Goal: Task Accomplishment & Management: Complete application form

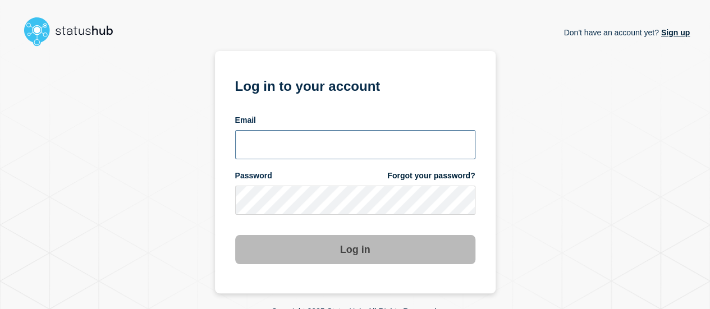
click at [345, 144] on input "email input" at bounding box center [355, 144] width 240 height 29
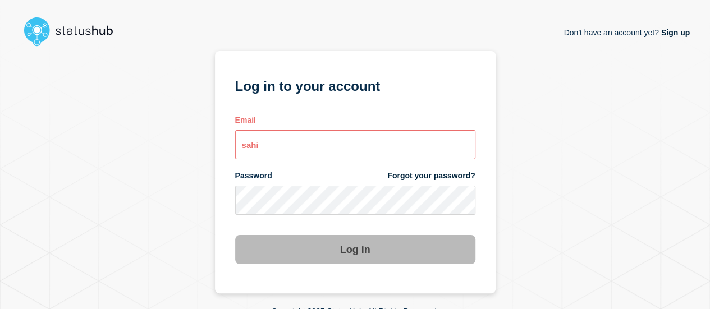
type input "sahi@stibosystems.com"
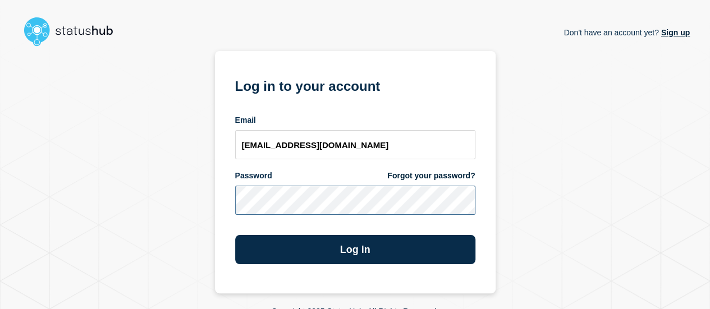
click at [235, 235] on button "Log in" at bounding box center [355, 249] width 240 height 29
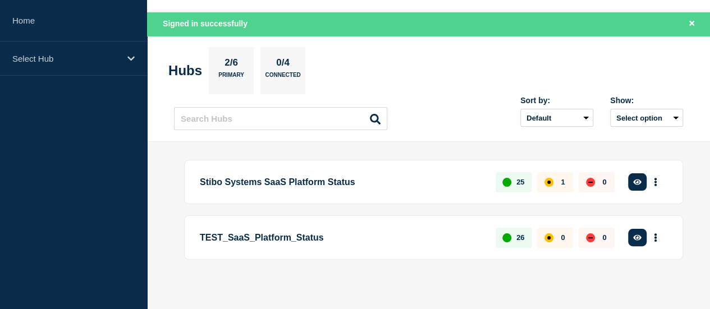
scroll to position [40, 0]
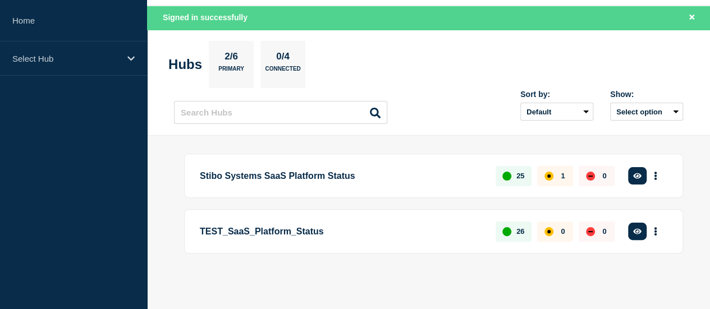
click at [301, 166] on p "Stibo Systems SaaS Platform Status" at bounding box center [341, 176] width 283 height 21
click at [316, 171] on p "Stibo Systems SaaS Platform Status" at bounding box center [341, 176] width 283 height 21
click at [0, 0] on button "See overview" at bounding box center [0, 0] width 0 height 0
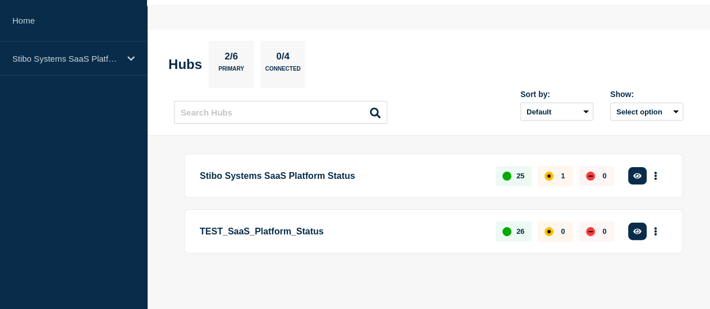
scroll to position [16, 0]
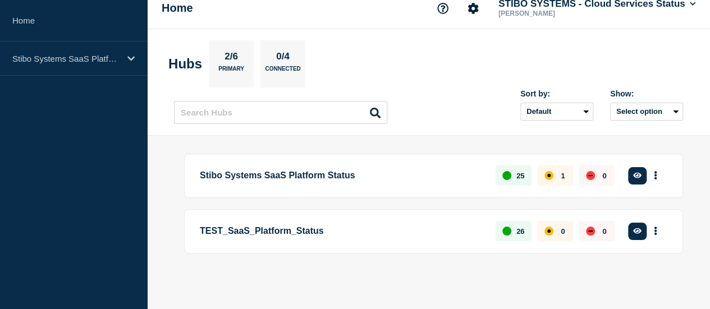
click at [0, 0] on button "See overview" at bounding box center [0, 0] width 0 height 0
click at [654, 172] on button "More actions" at bounding box center [656, 176] width 15 height 21
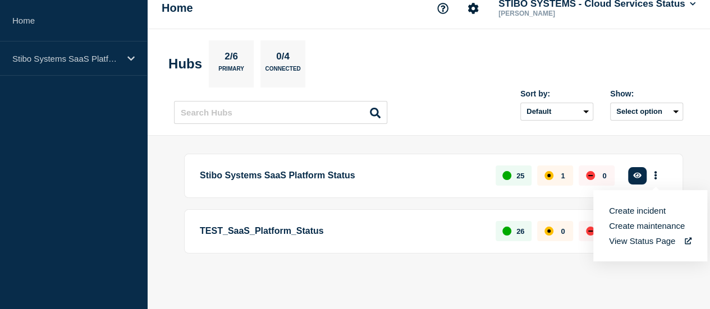
click at [632, 236] on link "View Status Page" at bounding box center [650, 241] width 83 height 10
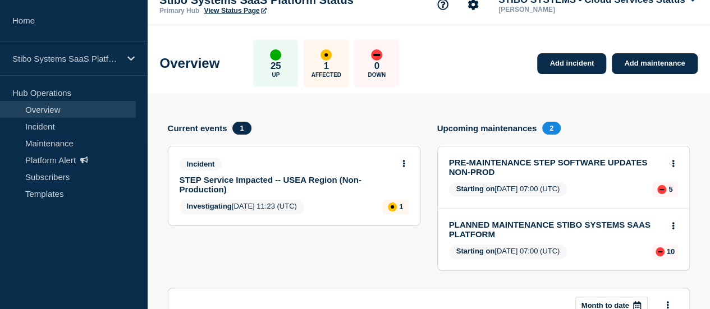
click at [303, 177] on link "STEP Service Impacted -- USEA Region (Non- Production)" at bounding box center [287, 184] width 214 height 19
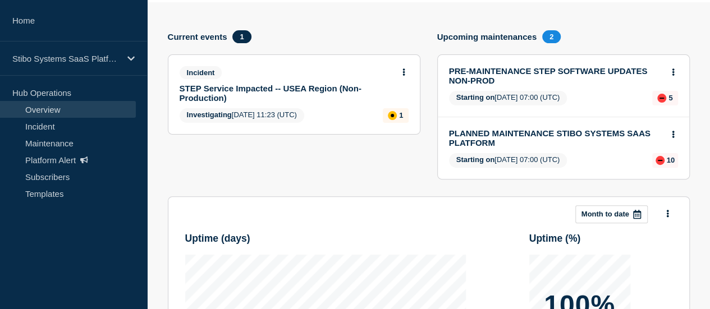
scroll to position [72, 0]
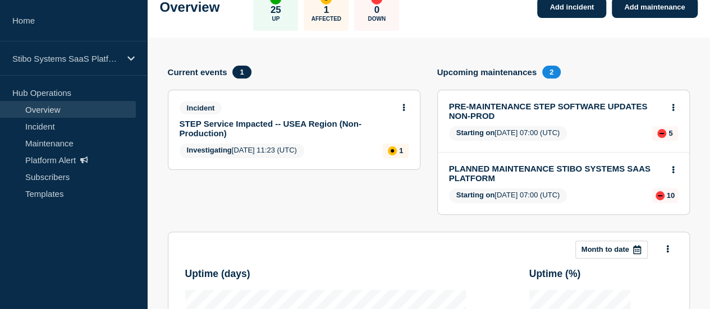
drag, startPoint x: 272, startPoint y: 102, endPoint x: 273, endPoint y: 124, distance: 21.9
click at [272, 107] on div "Incident" at bounding box center [290, 108] width 220 height 13
click at [273, 124] on link "STEP Service Impacted -- USEA Region (Non- Production)" at bounding box center [287, 128] width 214 height 19
click at [294, 118] on div "Incident STEP Service Impacted -- USEA Region (Non- Production)" at bounding box center [290, 120] width 220 height 36
click at [403, 104] on icon at bounding box center [404, 107] width 2 height 7
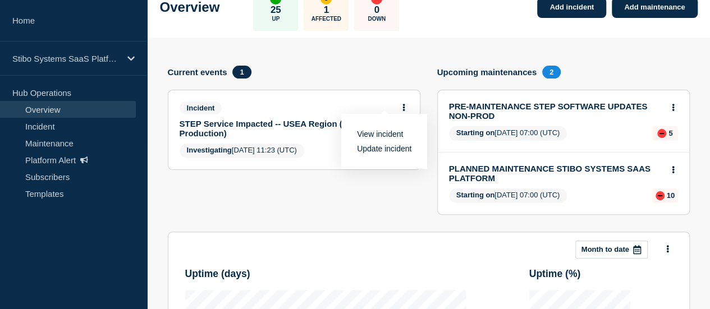
click at [380, 127] on div "View incident Update incident" at bounding box center [384, 141] width 86 height 55
click at [390, 146] on link "Update incident" at bounding box center [384, 148] width 54 height 9
drag, startPoint x: 386, startPoint y: 146, endPoint x: 368, endPoint y: 141, distance: 18.7
click at [386, 147] on link "Update incident" at bounding box center [384, 148] width 54 height 9
click at [367, 151] on link "Update incident" at bounding box center [384, 148] width 54 height 9
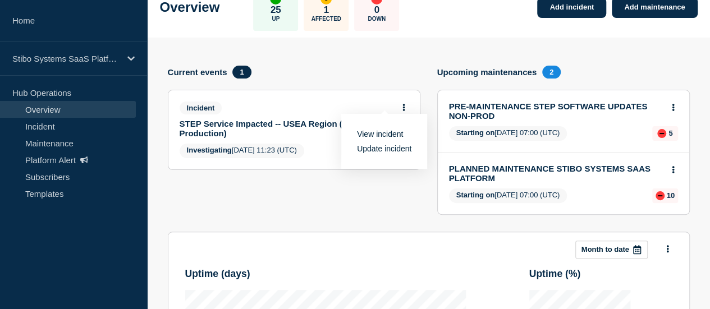
click at [367, 151] on link "Update incident" at bounding box center [384, 148] width 54 height 9
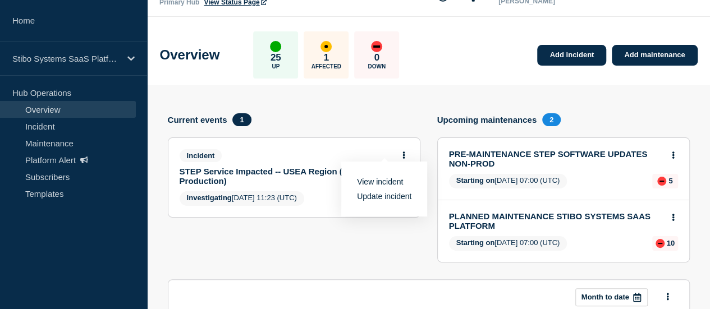
scroll to position [0, 0]
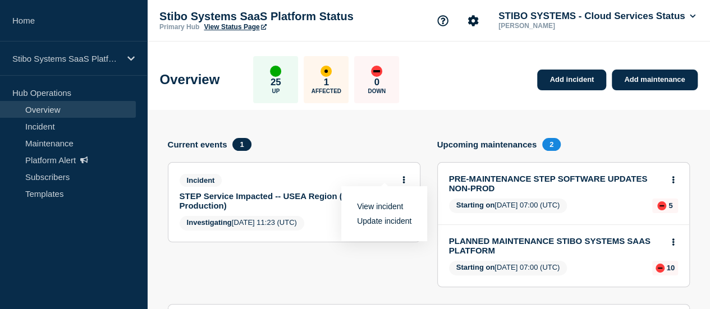
drag, startPoint x: 396, startPoint y: 112, endPoint x: 381, endPoint y: 111, distance: 15.8
click at [321, 67] on div "1 Affected" at bounding box center [326, 79] width 45 height 47
click at [341, 88] on p "Affected" at bounding box center [327, 91] width 30 height 6
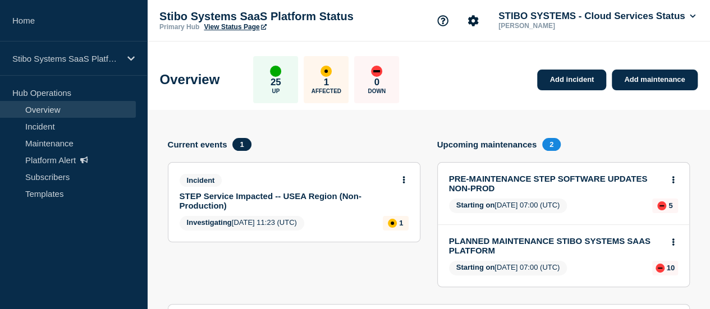
click at [332, 73] on div "affected" at bounding box center [326, 71] width 11 height 11
click at [254, 208] on link "STEP Service Impacted -- USEA Region (Non- Production)" at bounding box center [287, 200] width 214 height 19
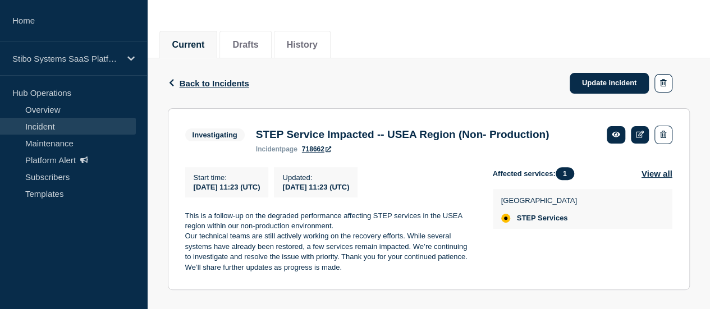
scroll to position [77, 0]
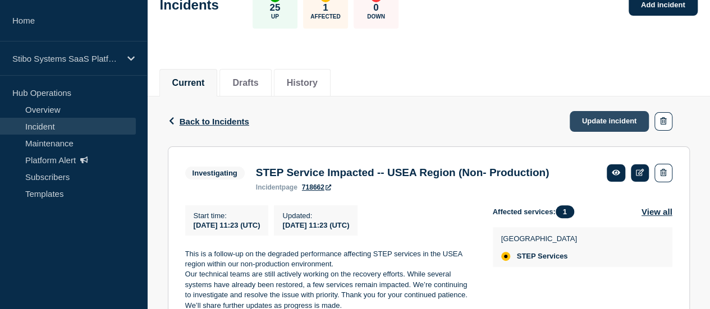
click at [615, 122] on link "Update incident" at bounding box center [610, 121] width 80 height 21
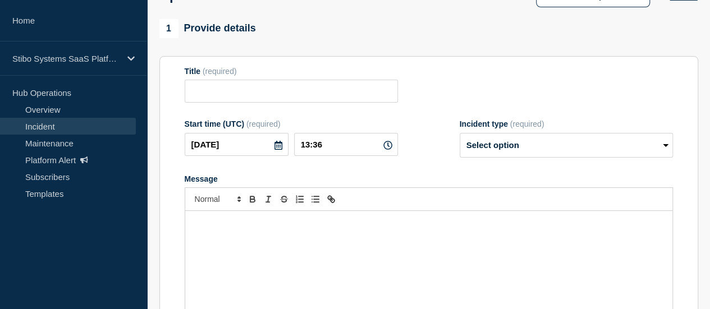
type input "STEP Service Impacted -- USEA Region (Non- Production)"
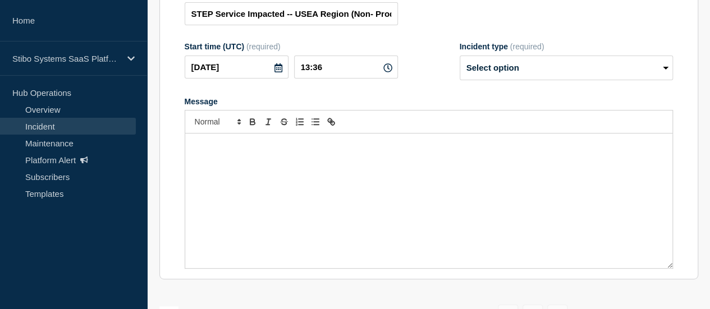
scroll to position [190, 0]
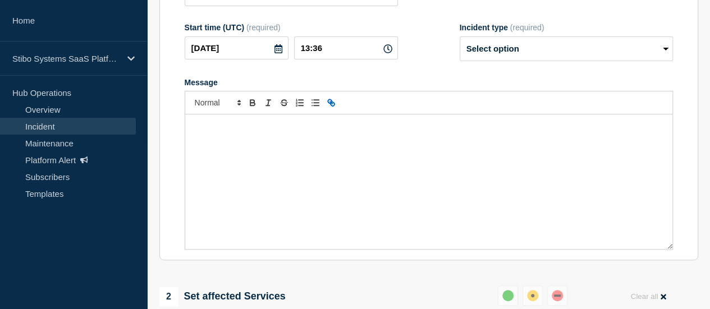
click at [329, 103] on icon "Toggle link" at bounding box center [330, 101] width 4 height 4
click at [331, 162] on div "To enrich screen reader interactions, please activate Accessibility in Grammarl…" at bounding box center [428, 182] width 487 height 135
click at [331, 106] on icon "Toggle link" at bounding box center [333, 104] width 4 height 4
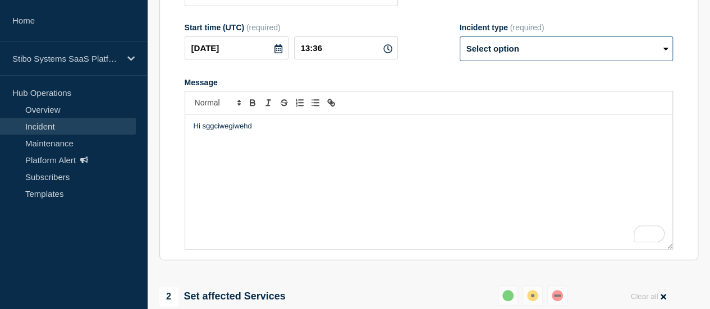
click at [503, 58] on select "Select option Investigating Identified Monitoring Resolved" at bounding box center [566, 48] width 213 height 25
select select "investigating"
click at [460, 42] on select "Select option Investigating Identified Monitoring Resolved" at bounding box center [566, 48] width 213 height 25
click at [284, 108] on icon "Toggle strikethrough text" at bounding box center [284, 103] width 10 height 10
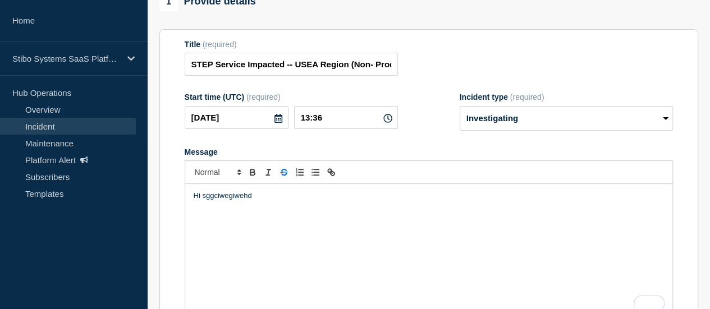
scroll to position [114, 0]
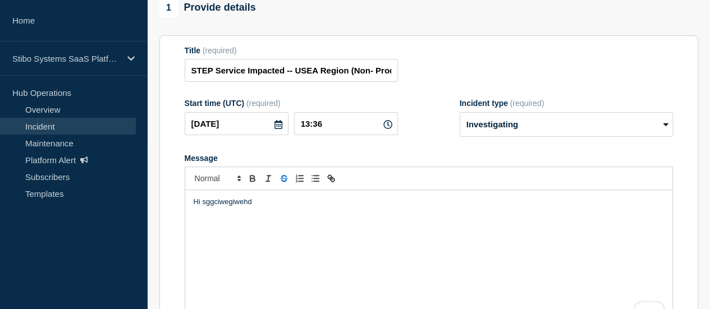
click at [360, 241] on div "Hi sggciwegiwehd ﻿" at bounding box center [428, 257] width 487 height 135
click at [330, 207] on p "Hi sggciwegiwehd ﻿" at bounding box center [429, 202] width 471 height 10
click at [253, 181] on icon "Toggle bold text" at bounding box center [252, 180] width 4 height 3
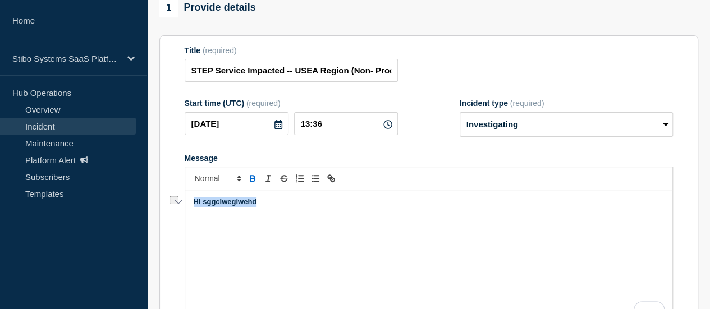
click at [253, 181] on icon "Toggle bold text" at bounding box center [252, 180] width 4 height 3
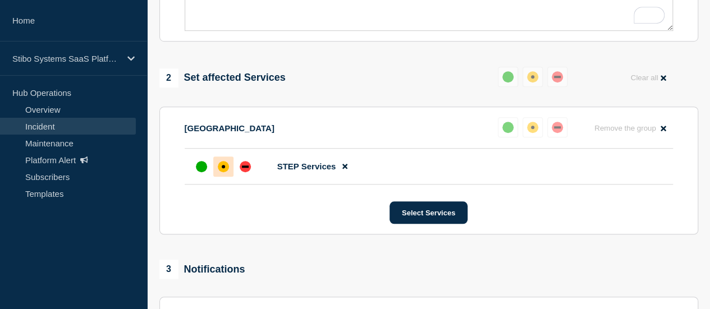
scroll to position [395, 0]
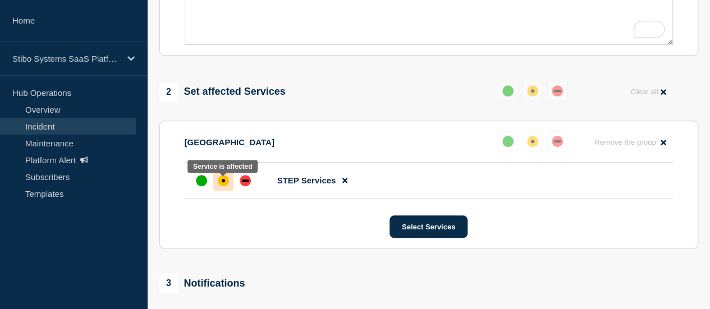
click at [226, 186] on div "affected" at bounding box center [223, 180] width 11 height 11
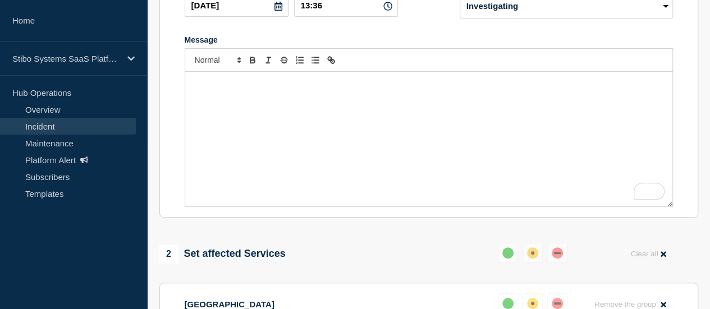
scroll to position [226, 0]
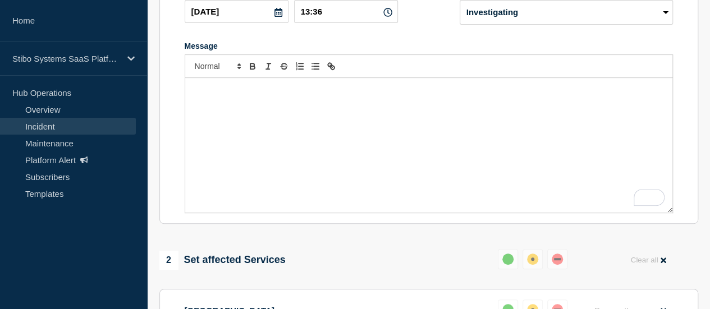
click at [342, 150] on div "﻿" at bounding box center [428, 145] width 487 height 135
click at [236, 71] on icon "Font size" at bounding box center [239, 66] width 10 height 10
click at [264, 113] on div "﻿" at bounding box center [428, 145] width 487 height 135
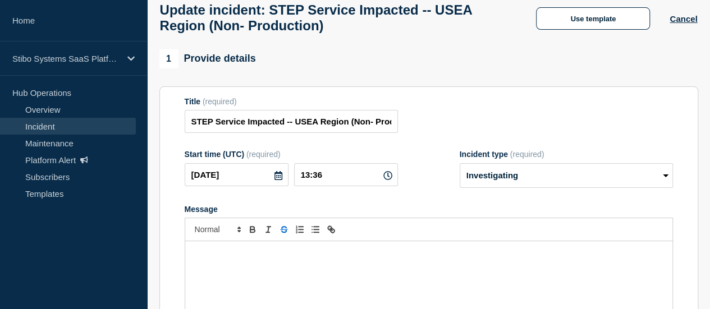
scroll to position [58, 0]
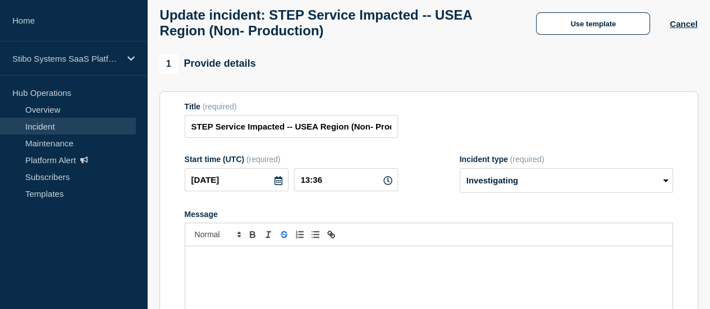
click at [371, 39] on h1 "Update incident: STEP Service Impacted -- USEA Region (Non- Production)" at bounding box center [338, 22] width 357 height 31
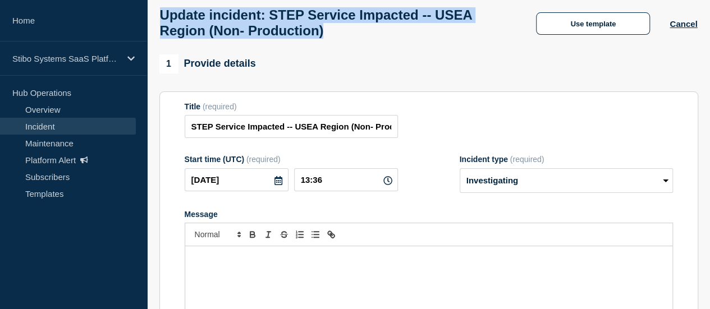
click at [371, 39] on h1 "Update incident: STEP Service Impacted -- USEA Region (Non- Production)" at bounding box center [338, 22] width 357 height 31
copy h1 "Update incident: STEP Service Impacted -- USEA Region (Non- Production)"
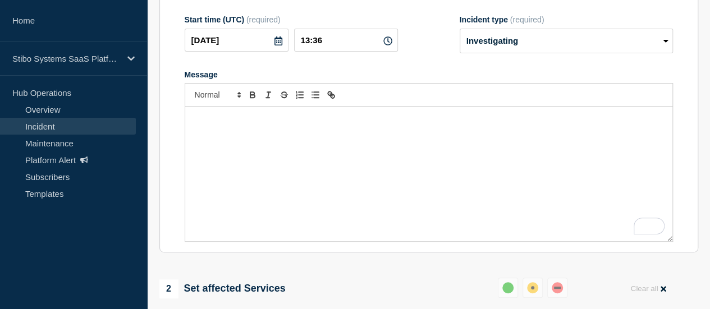
scroll to position [282, 0]
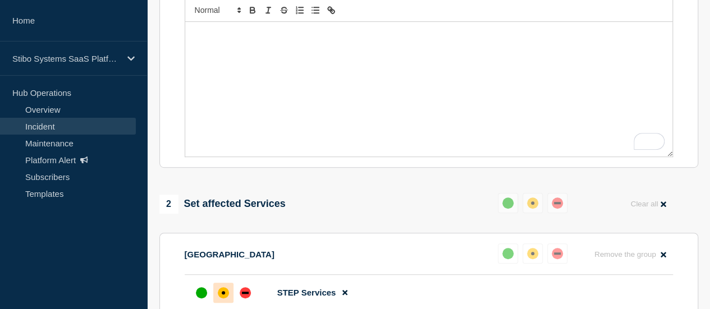
click at [321, 124] on div "﻿" at bounding box center [428, 89] width 487 height 135
click at [467, 93] on div "﻿" at bounding box center [428, 89] width 487 height 135
click at [432, 66] on div "﻿" at bounding box center [428, 89] width 487 height 135
click at [472, 90] on div "﻿" at bounding box center [428, 89] width 487 height 135
click at [547, 105] on div "﻿" at bounding box center [428, 89] width 487 height 135
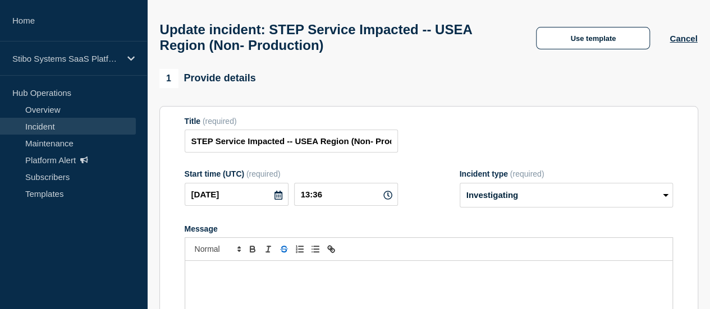
scroll to position [56, 0]
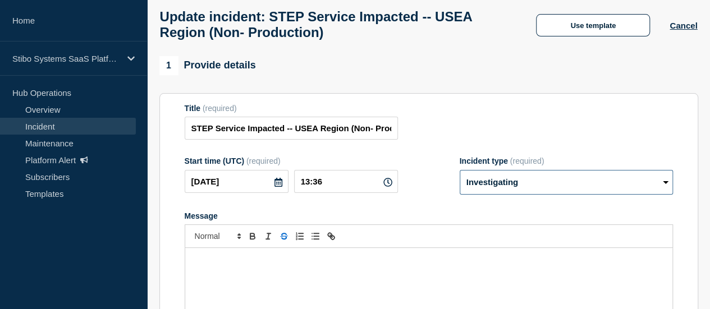
click at [557, 185] on select "Select option Investigating Identified Monitoring Resolved" at bounding box center [566, 182] width 213 height 25
click at [460, 176] on select "Select option Investigating Identified Monitoring Resolved" at bounding box center [566, 182] width 213 height 25
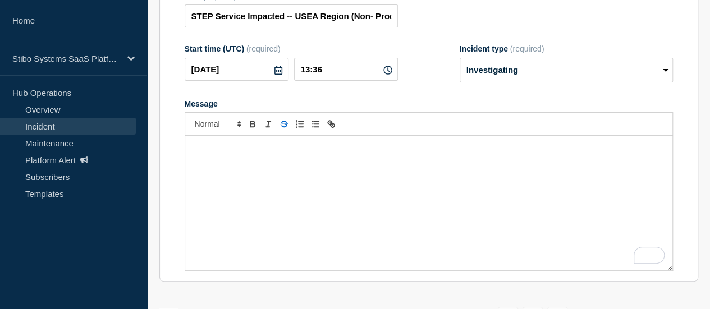
click at [286, 129] on icon "Toggle strikethrough text" at bounding box center [284, 124] width 10 height 10
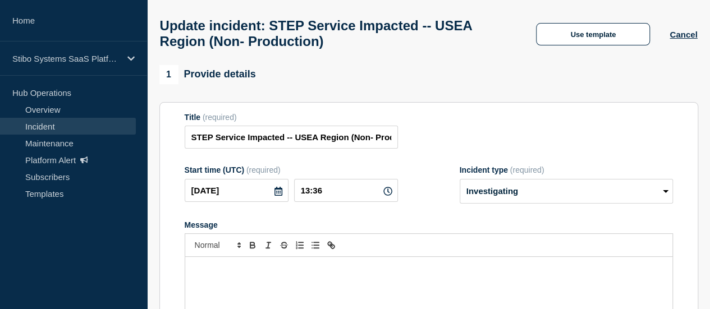
scroll to position [2, 0]
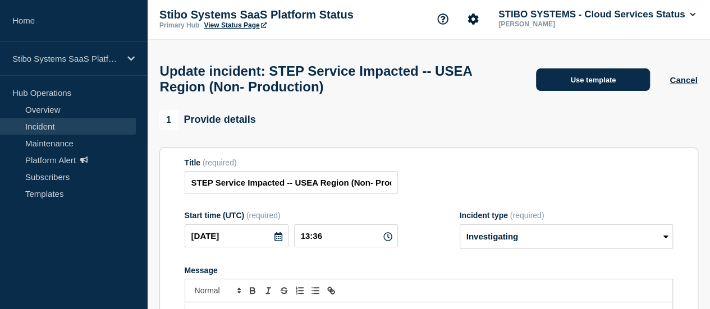
click at [605, 84] on button "Use template" at bounding box center [593, 79] width 114 height 22
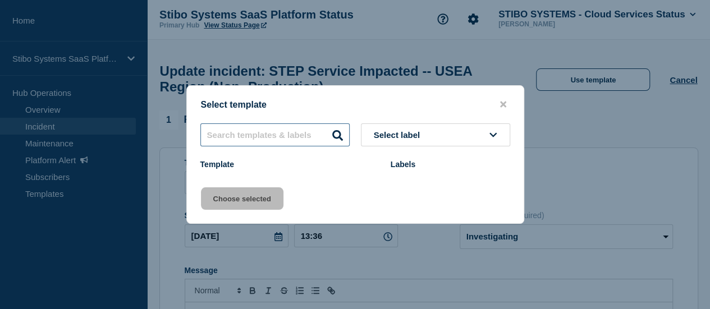
click at [276, 134] on input "text" at bounding box center [274, 135] width 149 height 23
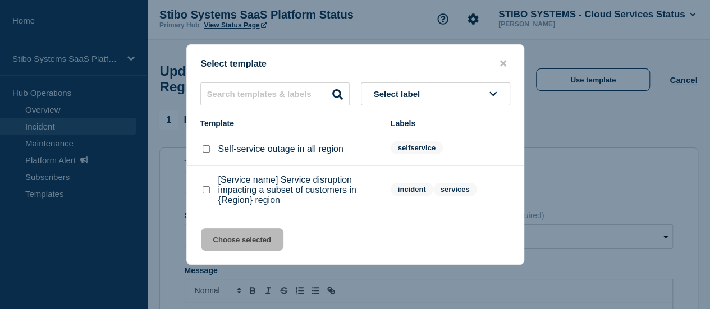
click at [424, 102] on button "Select label" at bounding box center [435, 94] width 149 height 23
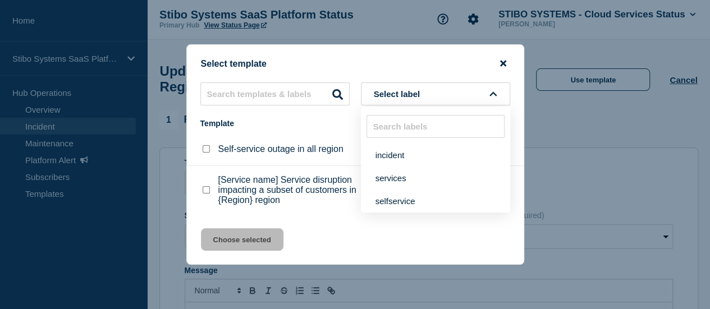
click at [505, 63] on icon "close button" at bounding box center [503, 64] width 6 height 6
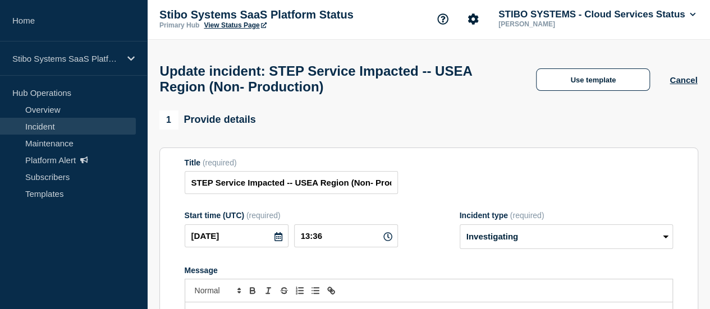
scroll to position [170, 0]
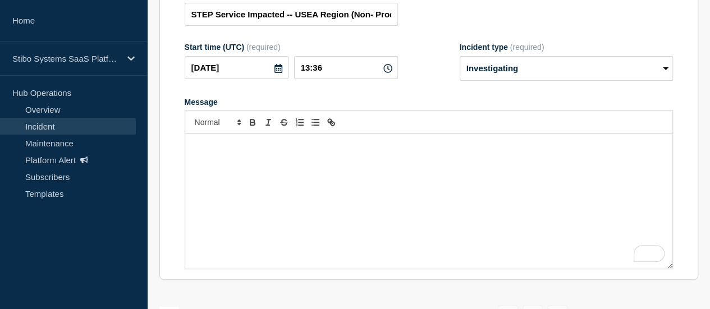
click at [265, 170] on div "﻿" at bounding box center [428, 201] width 487 height 135
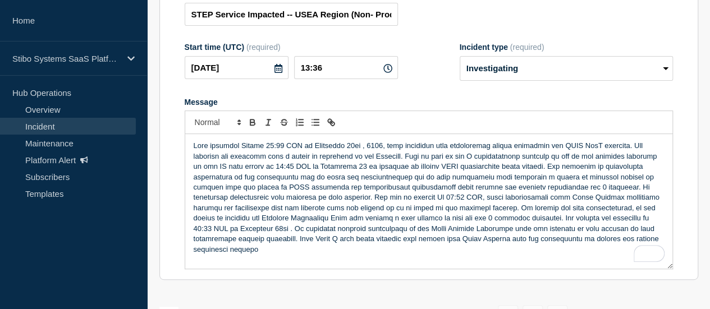
scroll to position [114, 0]
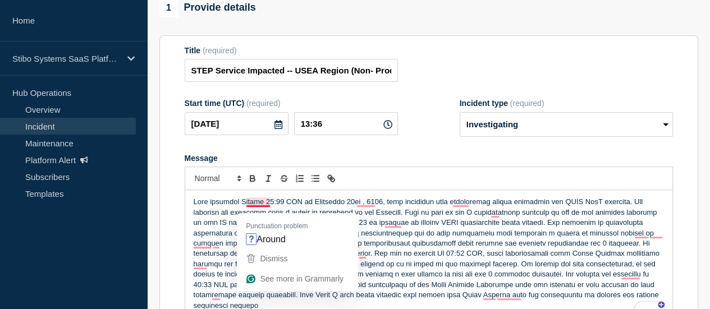
click at [245, 203] on p "﻿" at bounding box center [429, 254] width 471 height 114
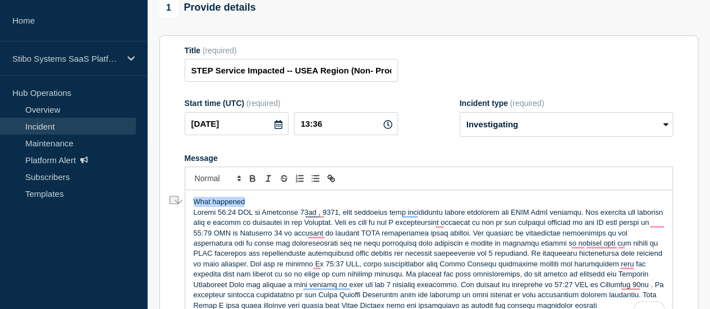
drag, startPoint x: 262, startPoint y: 206, endPoint x: 170, endPoint y: 211, distance: 92.8
click at [170, 211] on section "Title (required) STEP Service Impacted -- USEA Region (Non- Production) Start t…" at bounding box center [428, 186] width 539 height 302
click at [257, 183] on button "Toggle bold text" at bounding box center [253, 178] width 16 height 13
click at [257, 203] on p "What happened" at bounding box center [429, 202] width 471 height 10
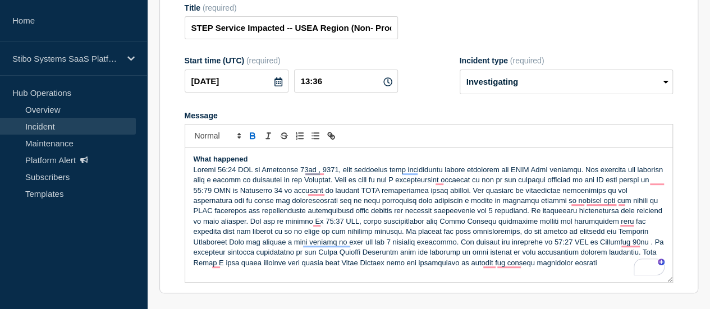
scroll to position [170, 0]
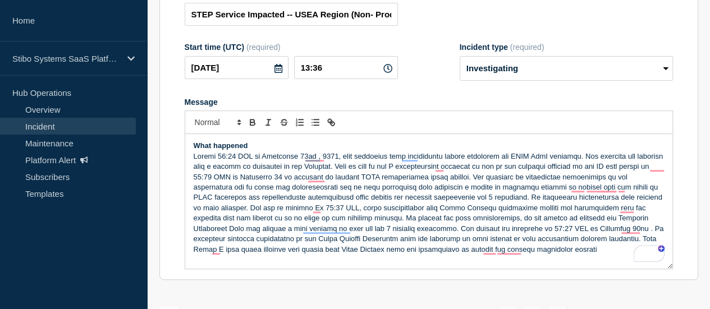
drag, startPoint x: 369, startPoint y: 170, endPoint x: 369, endPoint y: 178, distance: 8.4
click at [369, 170] on p "To enrich screen reader interactions, please activate Accessibility in Grammarl…" at bounding box center [429, 204] width 471 height 104
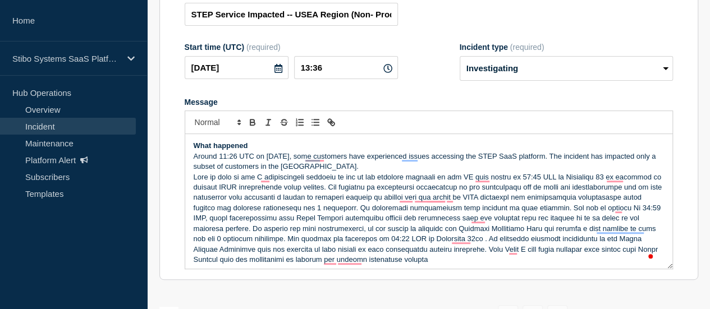
click at [261, 182] on p "To enrich screen reader interactions, please activate Accessibility in Grammarl…" at bounding box center [429, 218] width 471 height 93
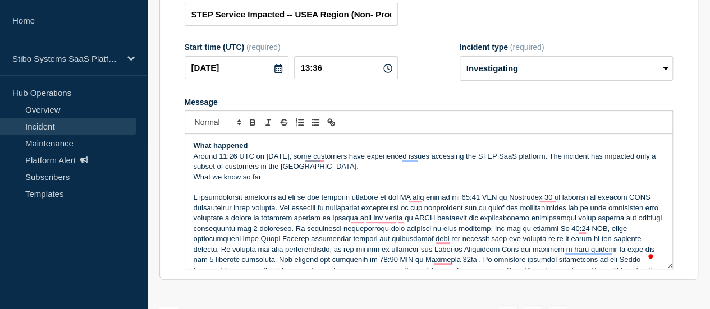
click at [372, 172] on p "Around 11:26 UTC on [DATE], some customers have experienced issues accessing th…" at bounding box center [429, 162] width 471 height 21
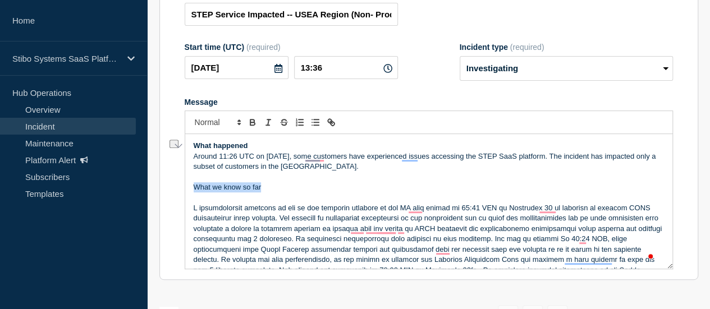
drag, startPoint x: 261, startPoint y: 195, endPoint x: 175, endPoint y: 191, distance: 86.6
click at [175, 191] on section "Title (required) STEP Service Impacted -- USEA Region (Non- Production) Start t…" at bounding box center [428, 130] width 539 height 302
click at [250, 122] on icon "Toggle bold text" at bounding box center [252, 121] width 4 height 3
click at [272, 188] on p "What we know so far" at bounding box center [429, 187] width 471 height 10
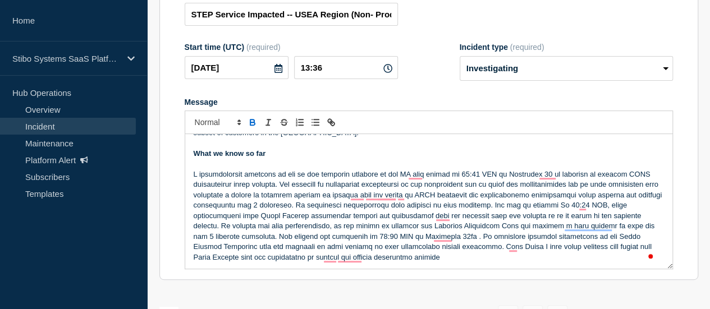
scroll to position [226, 0]
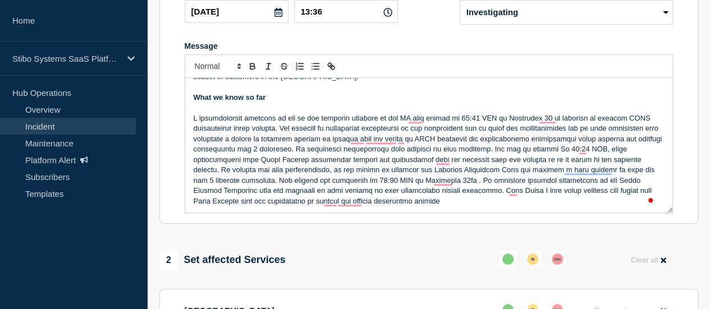
click at [512, 159] on p "To enrich screen reader interactions, please activate Accessibility in Grammarl…" at bounding box center [429, 159] width 471 height 93
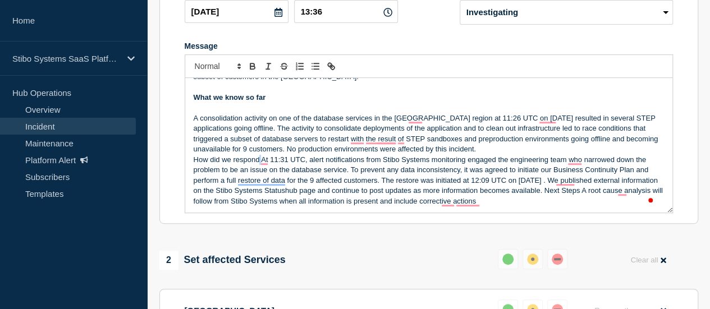
click at [260, 165] on p "How did we respond At 11:31 UTC, alert notifications from Stibo Systems monitor…" at bounding box center [429, 181] width 471 height 52
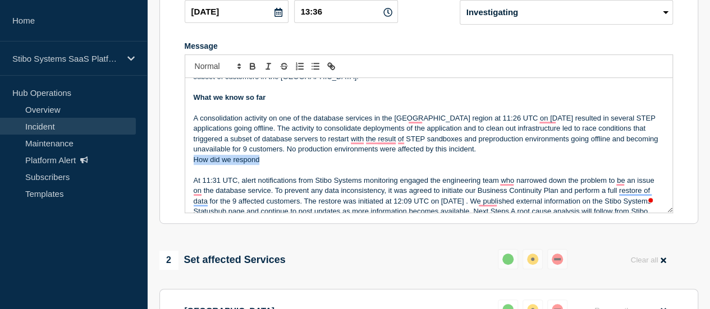
drag, startPoint x: 250, startPoint y: 168, endPoint x: 182, endPoint y: 168, distance: 67.9
drag, startPoint x: 249, startPoint y: 69, endPoint x: 298, endPoint y: 110, distance: 63.3
click at [250, 66] on icon "Toggle bold text" at bounding box center [252, 64] width 4 height 3
click at [516, 150] on p "A consolidation activity on one of the database services in the [GEOGRAPHIC_DAT…" at bounding box center [429, 134] width 471 height 42
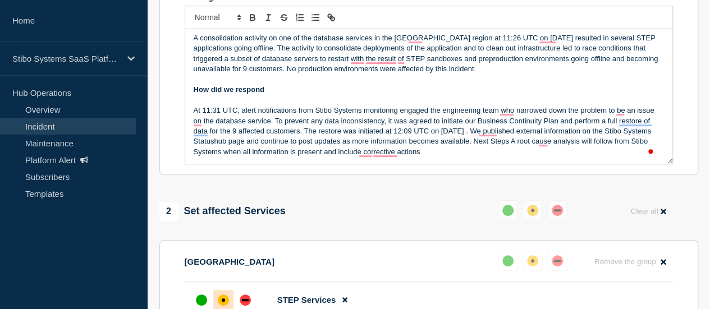
scroll to position [282, 0]
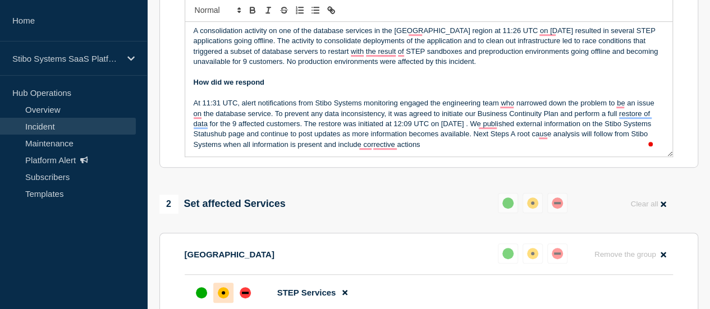
click at [501, 143] on p "At 11:31 UTC, alert notifications from Stibo Systems monitoring engaged the eng…" at bounding box center [429, 124] width 471 height 52
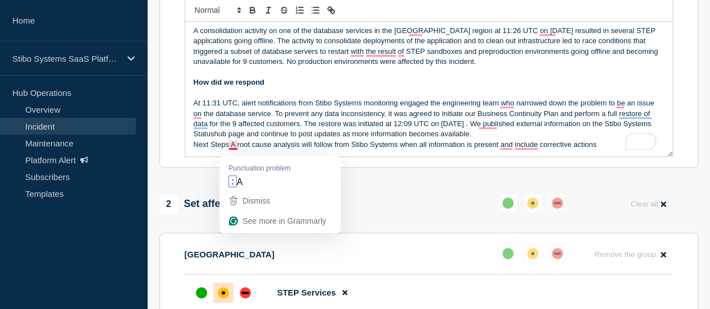
click at [229, 149] on p "Next Steps A root cause analysis will follow from Stibo Systems when all inform…" at bounding box center [429, 145] width 471 height 10
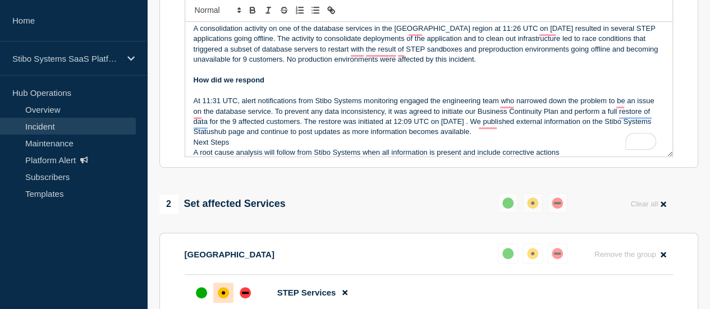
scroll to position [67, 0]
click at [220, 148] on p "Next Steps" at bounding box center [429, 143] width 471 height 10
drag, startPoint x: 236, startPoint y: 147, endPoint x: 186, endPoint y: 143, distance: 49.5
click at [254, 10] on icon "Toggle bold text" at bounding box center [252, 8] width 4 height 3
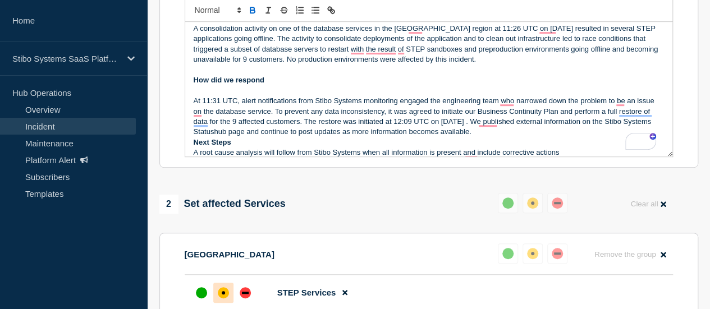
click at [517, 131] on p "At 11:31 UTC, alert notifications from Stibo Systems monitoring engaged the eng…" at bounding box center [429, 117] width 471 height 42
click at [514, 138] on p "At 11:31 UTC, alert notifications from Stibo Systems monitoring engaged the eng…" at bounding box center [429, 117] width 471 height 42
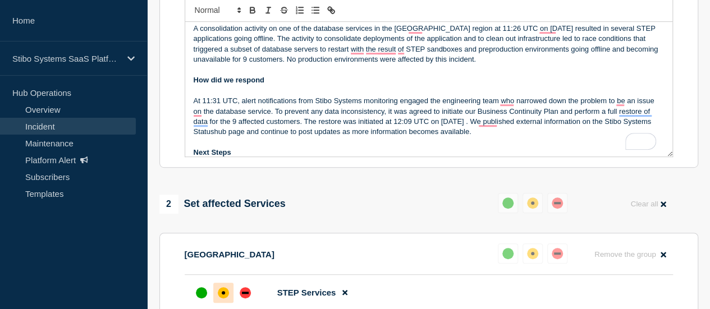
click at [272, 118] on p "At 11:31 UTC, alert notifications from Stibo Systems monitoring engaged the eng…" at bounding box center [429, 117] width 471 height 42
click at [275, 118] on p "At 11:31 UTC, alert notifications from Stibo Systems monitoring engaged the eng…" at bounding box center [429, 117] width 471 height 42
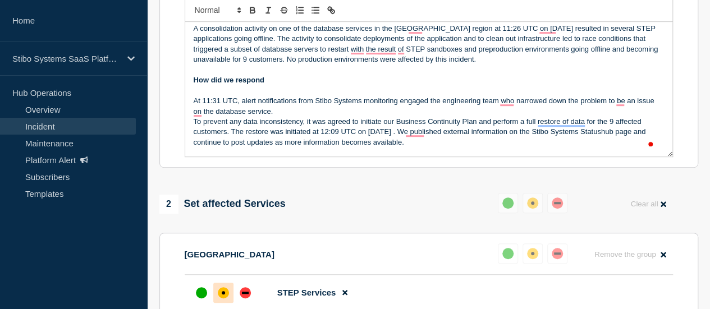
click at [426, 140] on p "To prevent any data inconsistency, it was agreed to initiate our Business Conti…" at bounding box center [429, 132] width 471 height 31
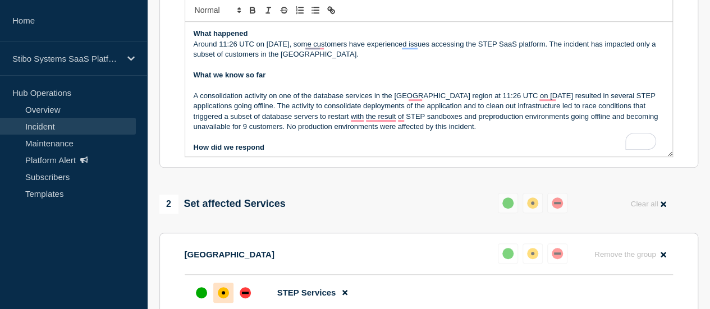
scroll to position [226, 0]
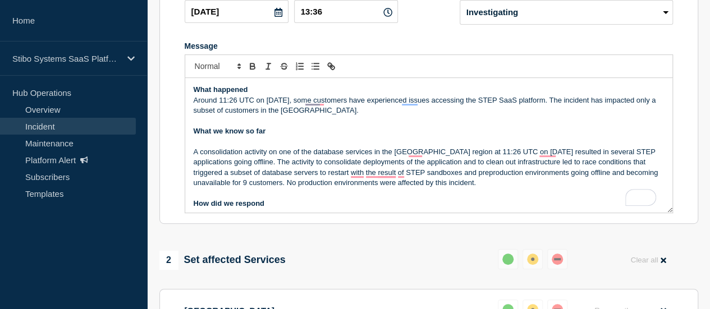
click at [275, 167] on p "A consolidation activity on one of the database services in the [GEOGRAPHIC_DAT…" at bounding box center [429, 168] width 471 height 42
click at [277, 164] on p "A consolidation activity on one of the database services in the [GEOGRAPHIC_DAT…" at bounding box center [429, 168] width 471 height 42
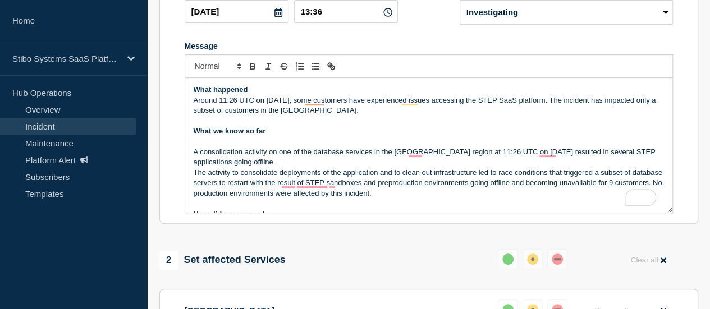
click at [228, 199] on p "The activity to consolidate deployments of the application and to clean out inf…" at bounding box center [429, 183] width 471 height 31
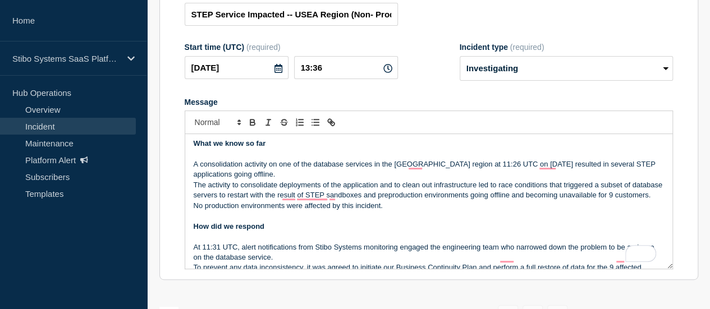
scroll to position [56, 0]
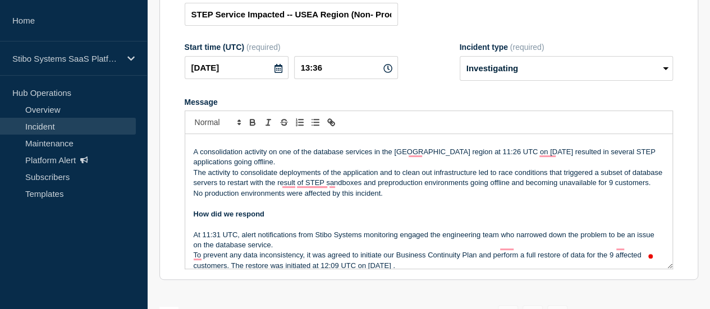
click at [531, 209] on p "To enrich screen reader interactions, please activate Accessibility in Grammarl…" at bounding box center [429, 204] width 471 height 10
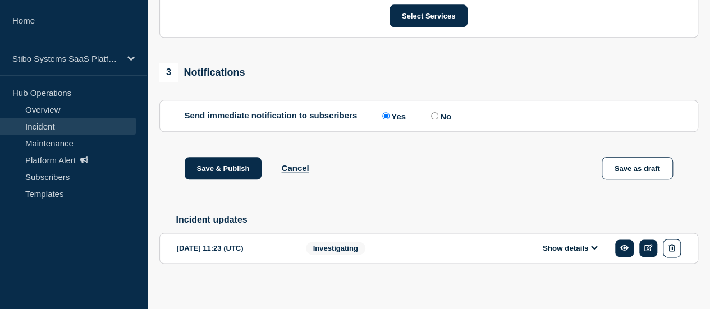
scroll to position [619, 0]
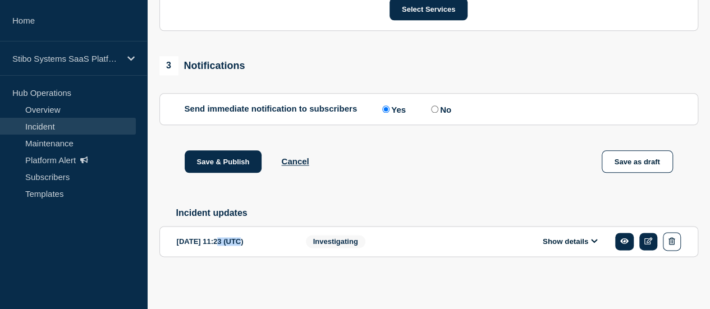
drag, startPoint x: 223, startPoint y: 243, endPoint x: 246, endPoint y: 241, distance: 23.1
click at [246, 241] on div "[DATE] 11:23 (UTC)" at bounding box center [233, 241] width 112 height 19
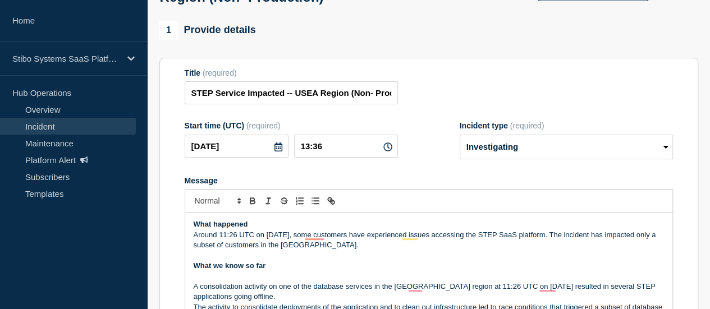
scroll to position [58, 0]
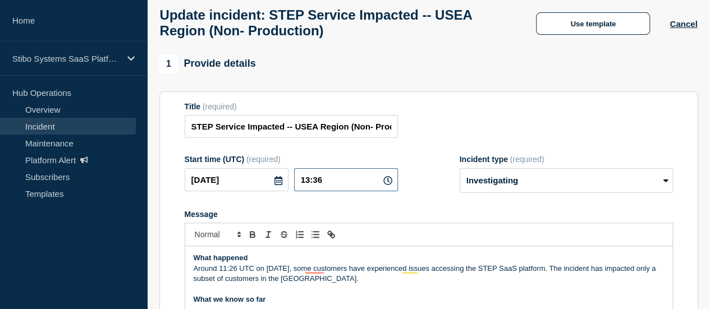
drag, startPoint x: 303, startPoint y: 188, endPoint x: 346, endPoint y: 188, distance: 43.2
click at [346, 188] on input "13:36" at bounding box center [346, 179] width 104 height 23
click at [431, 148] on form "Title (required) STEP Service Impacted -- USEA Region (Non- Production) Start t…" at bounding box center [429, 242] width 488 height 280
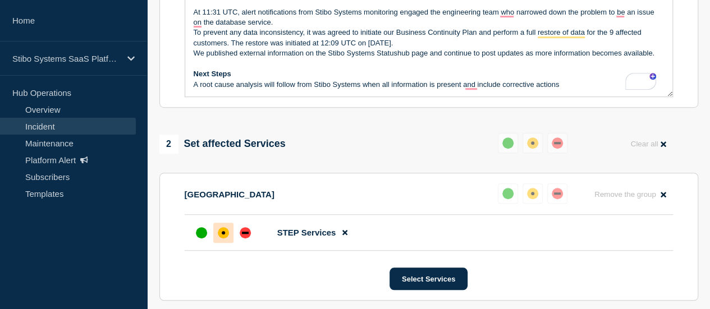
scroll to position [115, 0]
click at [612, 39] on p "To prevent any data inconsistency, it was agreed to initiate our Business Conti…" at bounding box center [429, 38] width 471 height 21
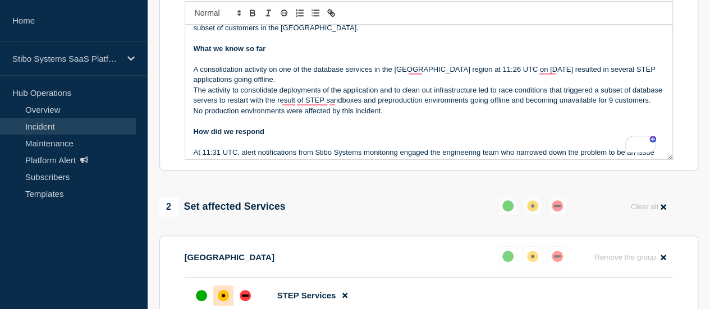
scroll to position [95, 0]
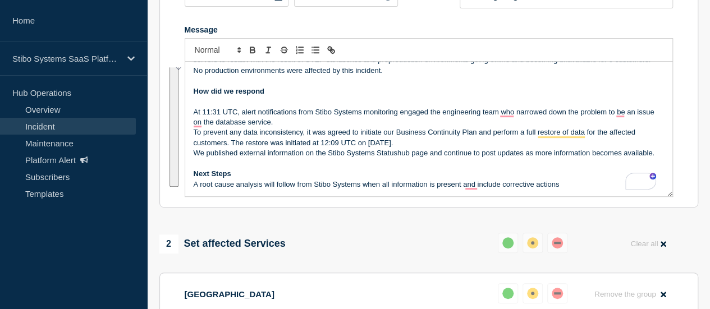
copy div "What happened Around 11:26 UTC on [DATE], some customers have experienced issue…"
drag, startPoint x: 190, startPoint y: 80, endPoint x: 604, endPoint y: 217, distance: 436.1
click at [604, 217] on div "1 Provide details Title (required) STEP Service Impacted -- USEA Region (Non- P…" at bounding box center [429, 266] width 552 height 793
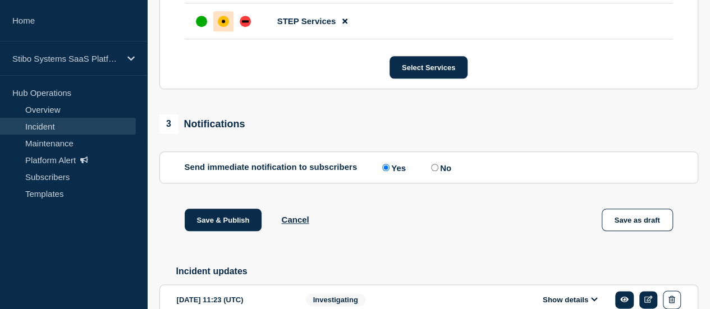
scroll to position [507, 0]
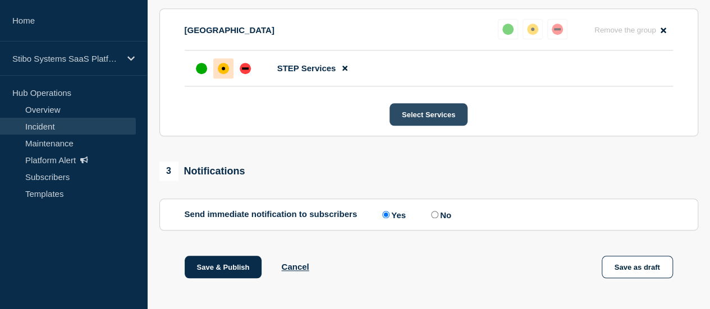
click at [428, 122] on button "Select Services" at bounding box center [429, 114] width 78 height 22
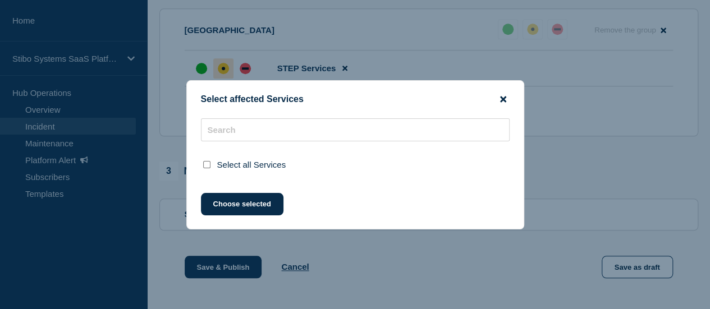
click at [502, 97] on icon "close button" at bounding box center [503, 99] width 6 height 6
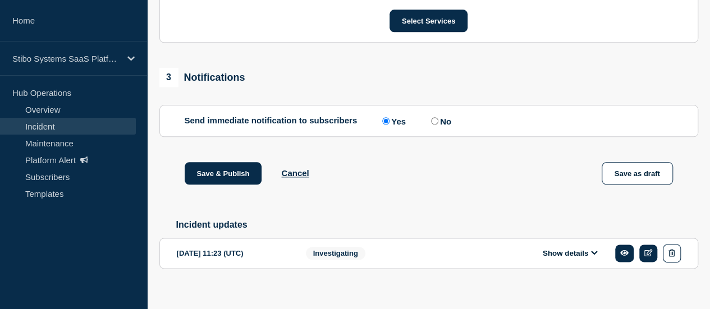
scroll to position [619, 0]
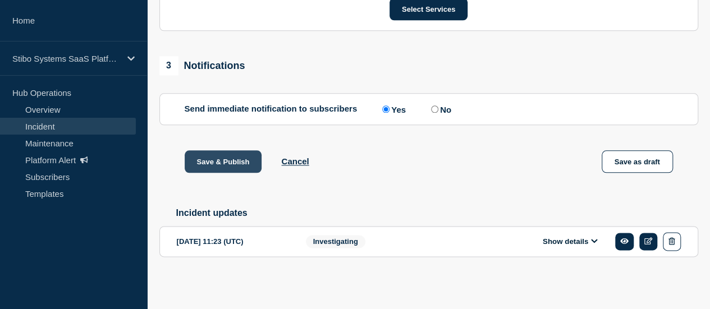
click at [219, 165] on button "Save & Publish" at bounding box center [223, 161] width 77 height 22
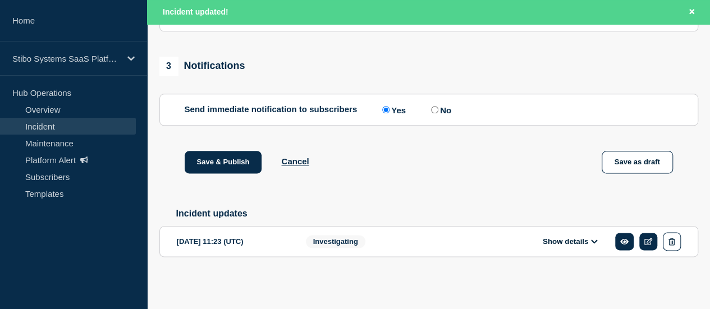
scroll to position [643, 0]
click at [591, 246] on button "Show details" at bounding box center [571, 242] width 62 height 10
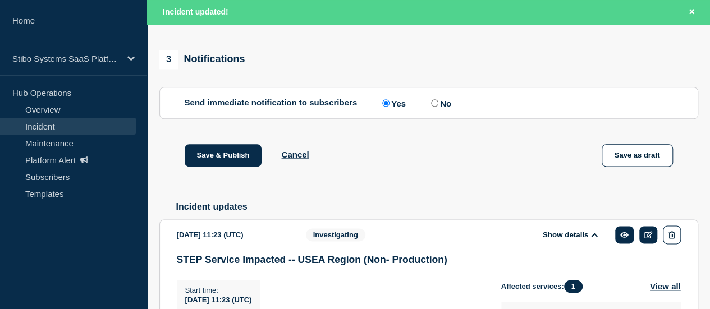
scroll to position [795, 0]
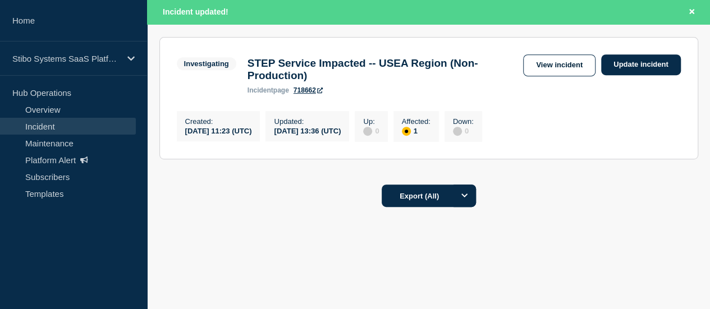
scroll to position [168, 0]
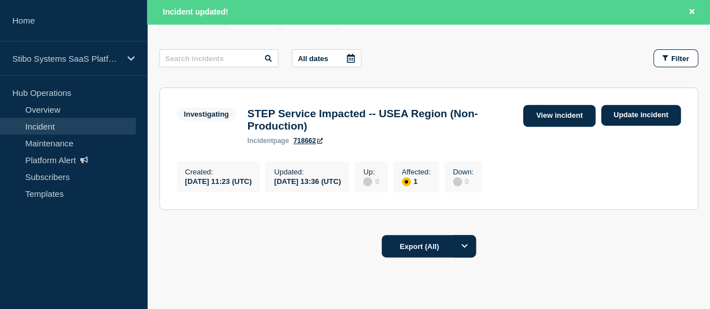
click at [556, 120] on link "View incident" at bounding box center [559, 116] width 72 height 22
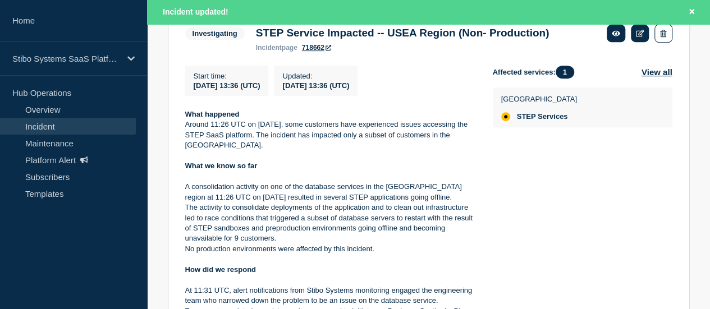
scroll to position [247, 0]
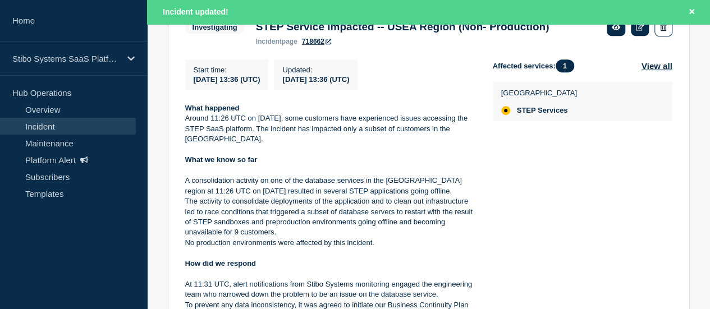
click at [638, 22] on div "Incident updated!" at bounding box center [428, 12] width 563 height 24
click at [638, 30] on link at bounding box center [640, 27] width 19 height 17
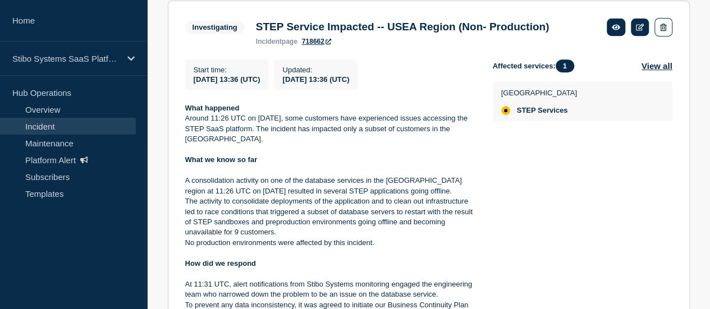
scroll to position [223, 0]
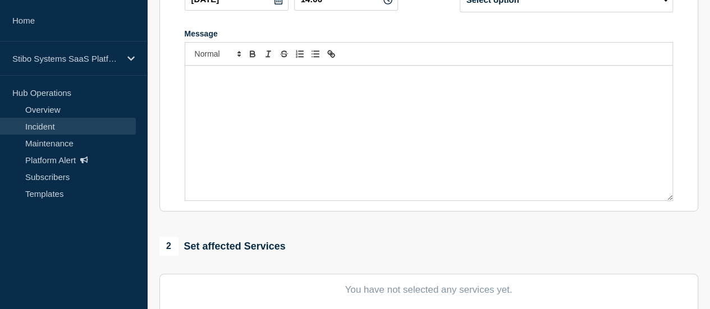
type input "STEP Service Impacted -- USEA Region (Non- Production)"
type input "13:36"
select select "investigating"
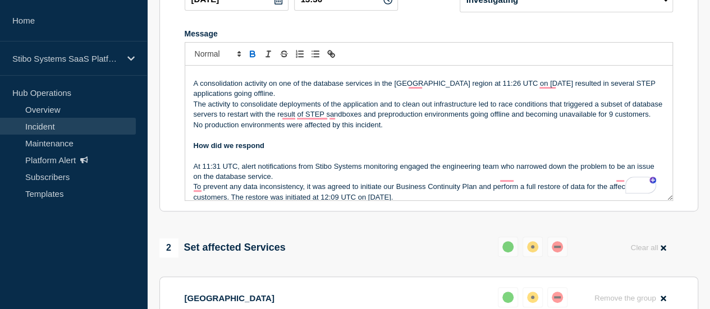
scroll to position [56, 0]
click at [646, 120] on p "The activity to consolidate deployments of the application and to clean out inf…" at bounding box center [429, 109] width 471 height 21
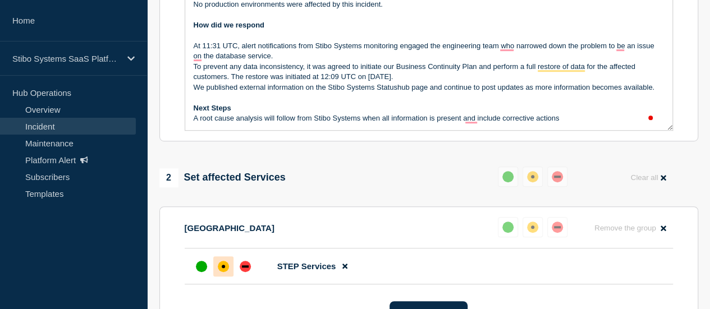
scroll to position [279, 0]
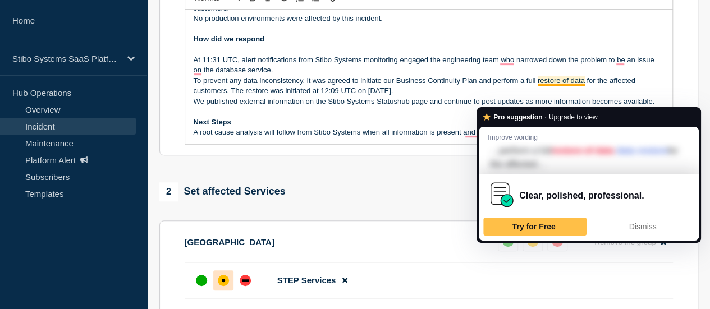
click at [620, 97] on p "To prevent any data inconsistency, it was agreed to initiate our Business Conti…" at bounding box center [429, 86] width 471 height 21
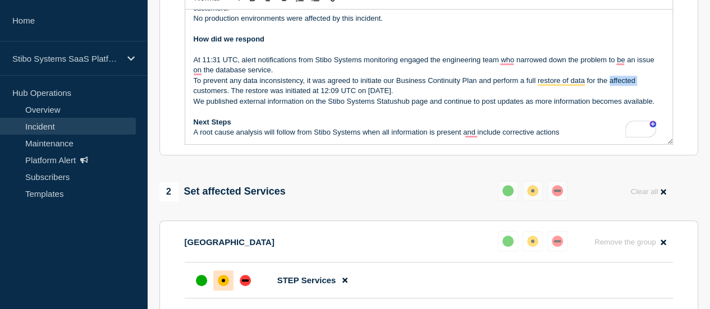
click at [620, 97] on p "To prevent any data inconsistency, it was agreed to initiate our Business Conti…" at bounding box center [429, 86] width 471 height 21
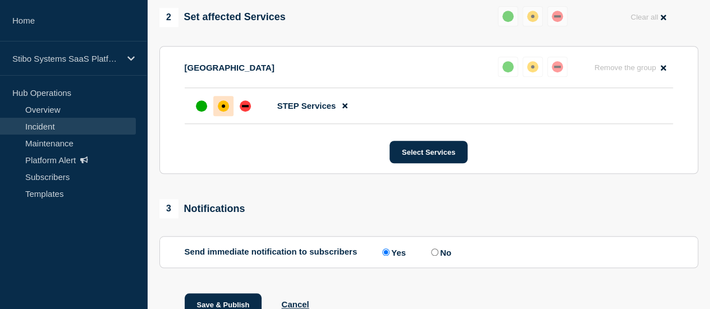
scroll to position [504, 0]
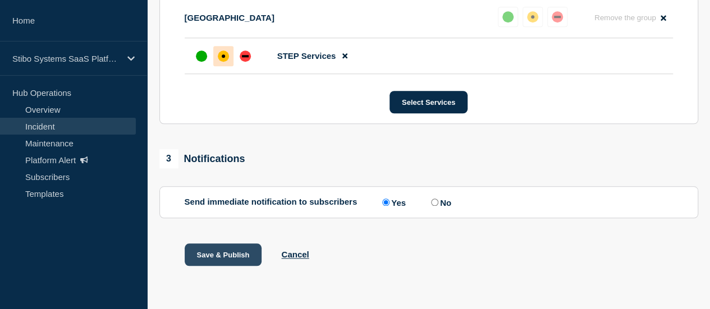
click at [241, 266] on button "Save & Publish" at bounding box center [223, 255] width 77 height 22
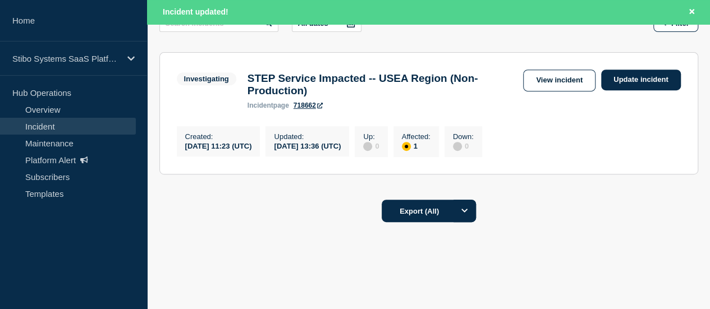
scroll to position [225, 0]
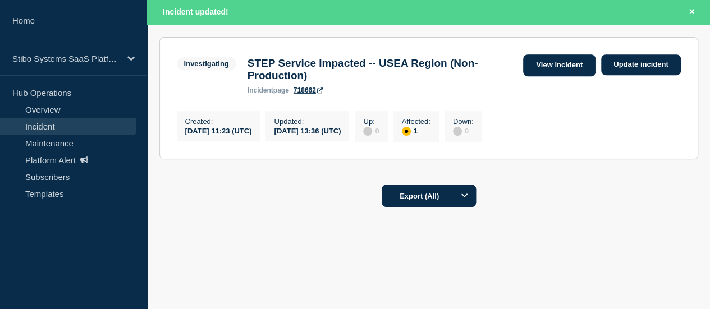
click at [567, 60] on link "View incident" at bounding box center [559, 65] width 72 height 22
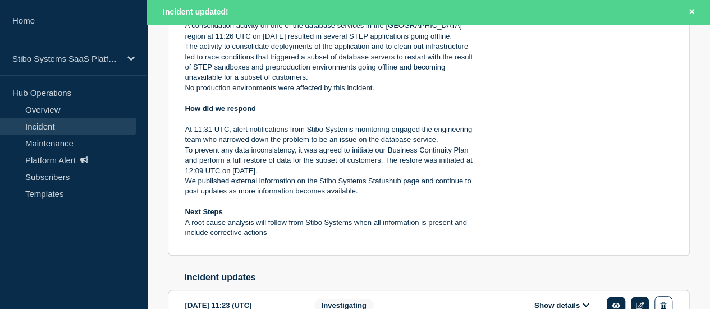
scroll to position [449, 0]
